Goal: Find specific page/section: Find specific page/section

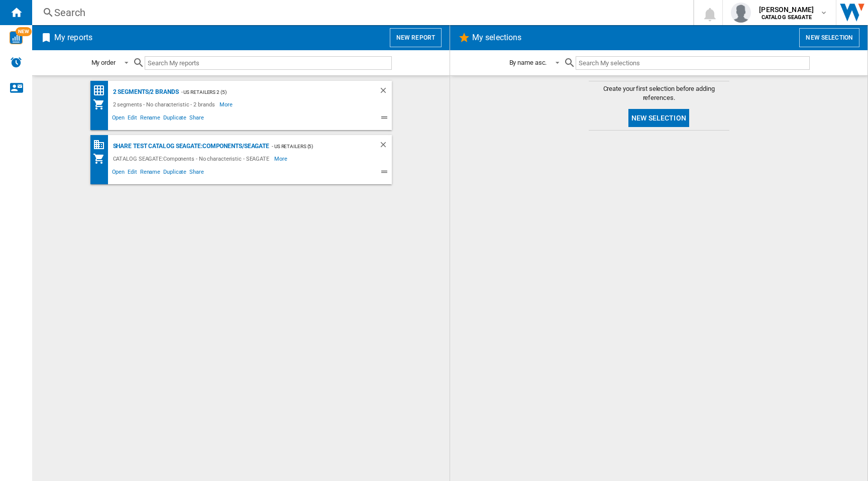
click at [392, 258] on div "2 segments/2 brands - US Retailers 2 (5) 2 segments - No characteristic - 2 bra…" at bounding box center [240, 278] width 397 height 395
click at [15, 34] on img "WiseCard" at bounding box center [16, 37] width 13 height 13
click at [799, 11] on span "kok hua tan" at bounding box center [786, 10] width 55 height 10
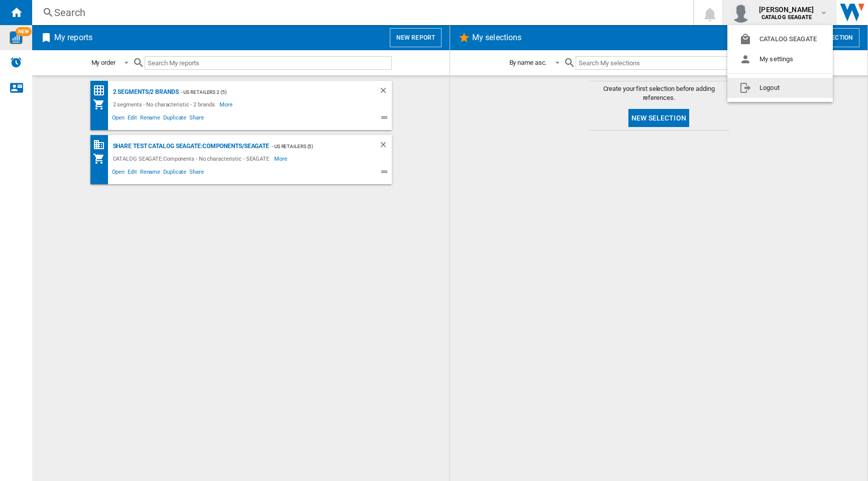
click at [541, 224] on md-backdrop at bounding box center [434, 240] width 868 height 481
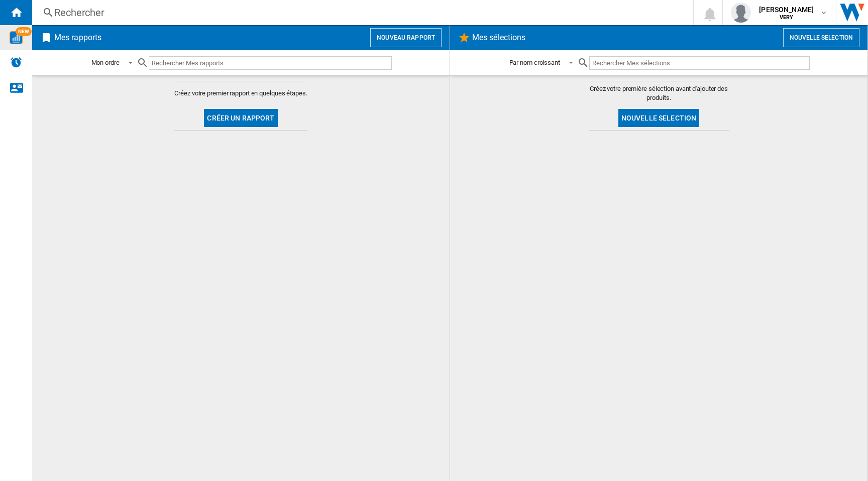
click at [15, 37] on img "WiseCard" at bounding box center [16, 37] width 13 height 13
